Goal: Entertainment & Leisure: Consume media (video, audio)

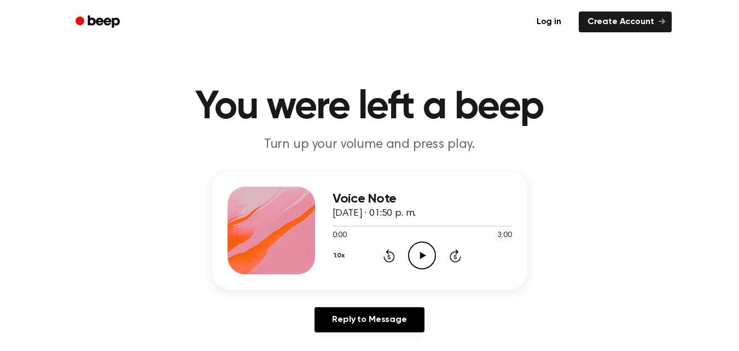
click at [423, 257] on icon at bounding box center [423, 255] width 6 height 7
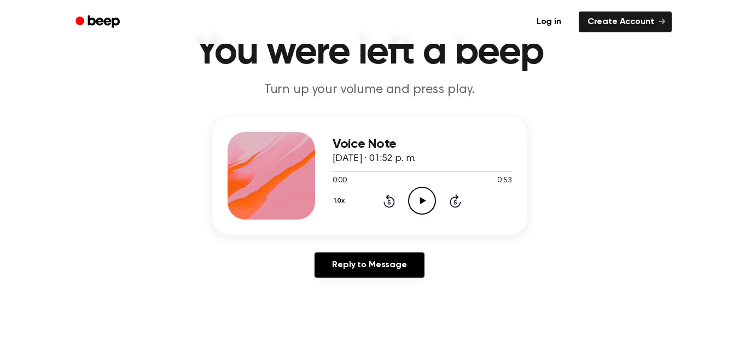
click at [438, 206] on div "1.0x Rewind 5 seconds Play Audio Skip 5 seconds" at bounding box center [423, 201] width 180 height 28
click at [426, 204] on icon "Play Audio" at bounding box center [422, 201] width 28 height 28
